Goal: Find specific page/section: Find specific page/section

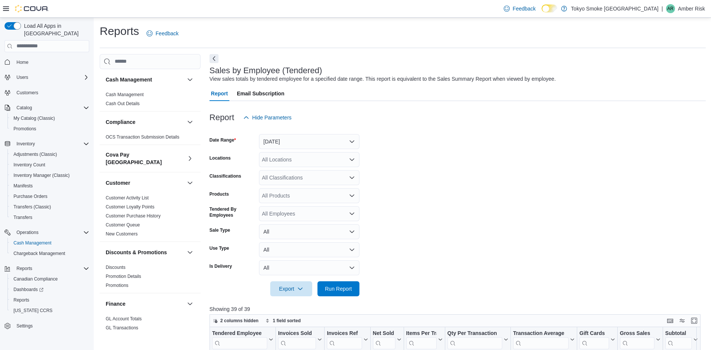
scroll to position [482, 0]
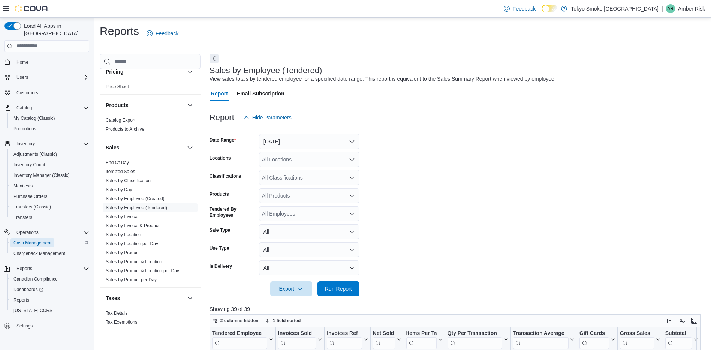
click at [47, 240] on span "Cash Management" at bounding box center [33, 243] width 38 height 6
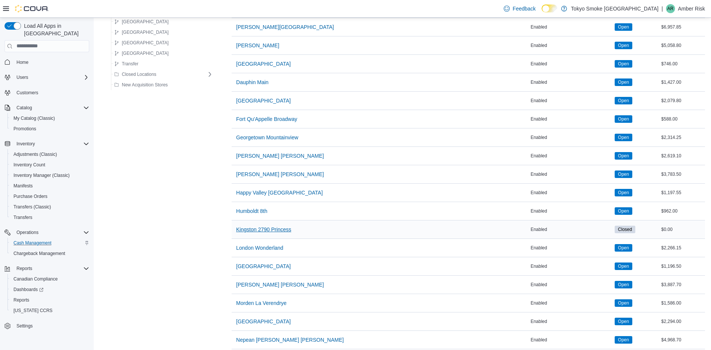
scroll to position [263, 0]
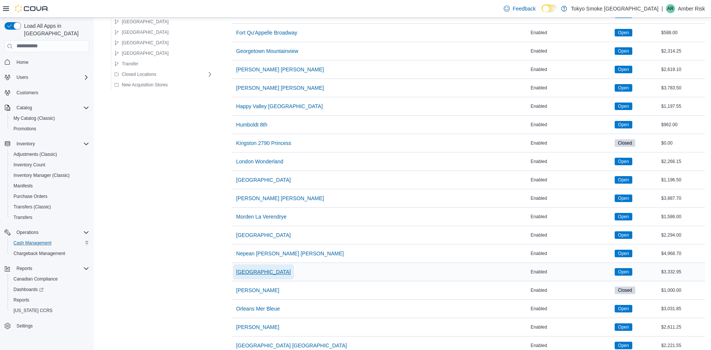
click at [240, 270] on span "[GEOGRAPHIC_DATA]" at bounding box center [263, 272] width 55 height 8
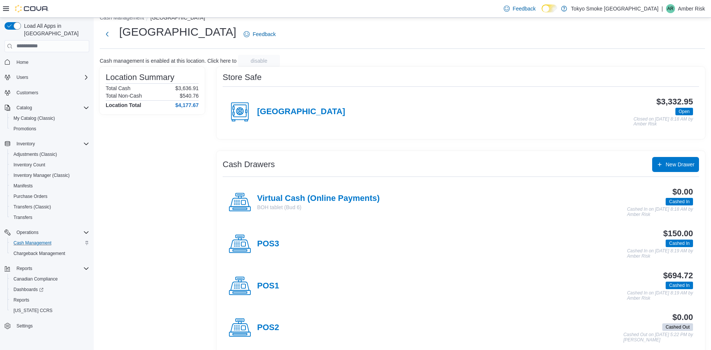
scroll to position [24, 0]
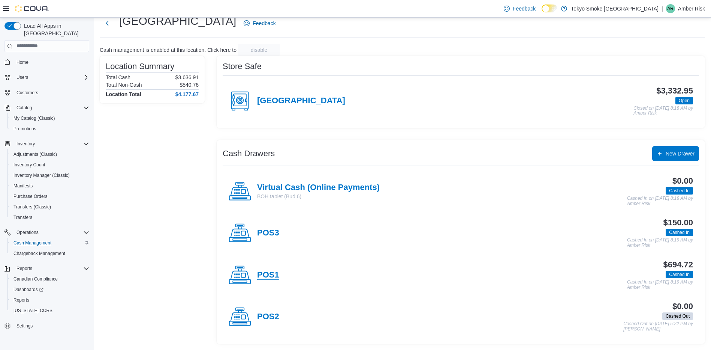
click at [266, 274] on h4 "POS1" at bounding box center [268, 275] width 22 height 10
